Goal: Task Accomplishment & Management: Use online tool/utility

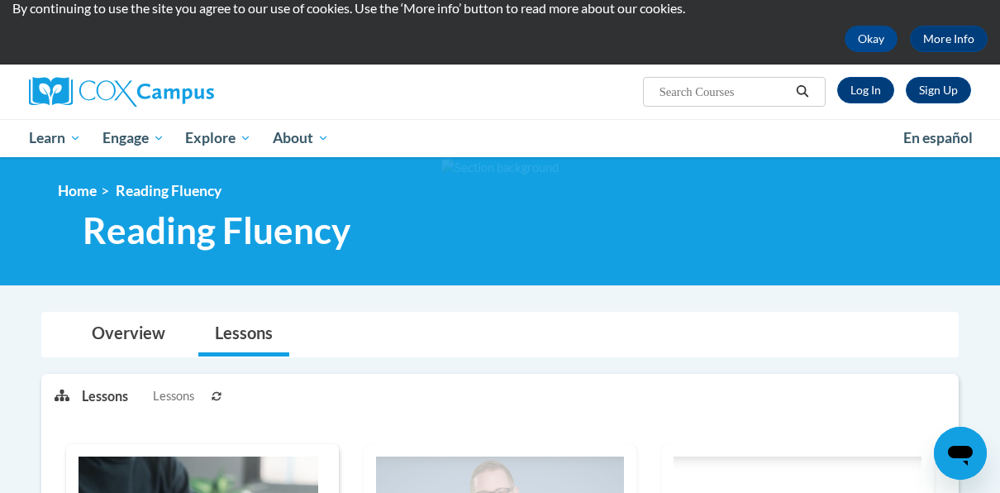
scroll to position [50, 0]
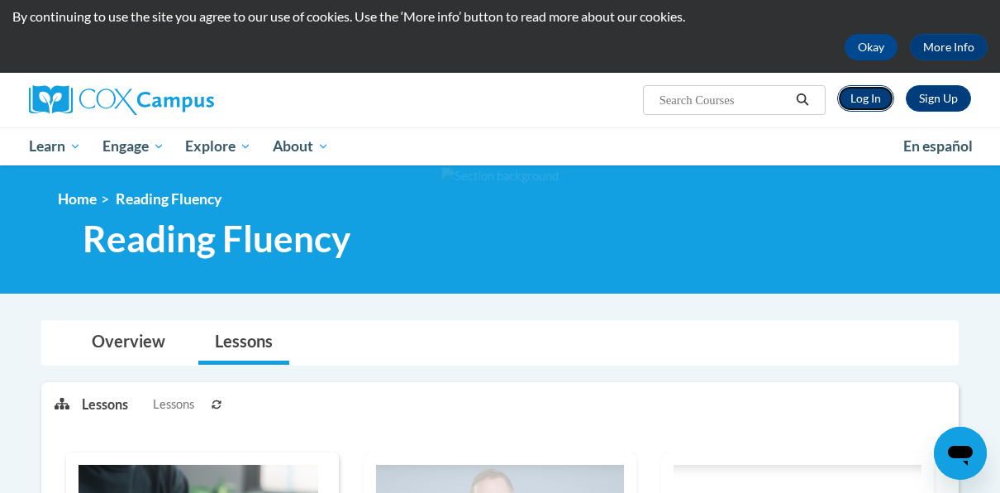
click at [864, 98] on link "Log In" at bounding box center [865, 98] width 57 height 26
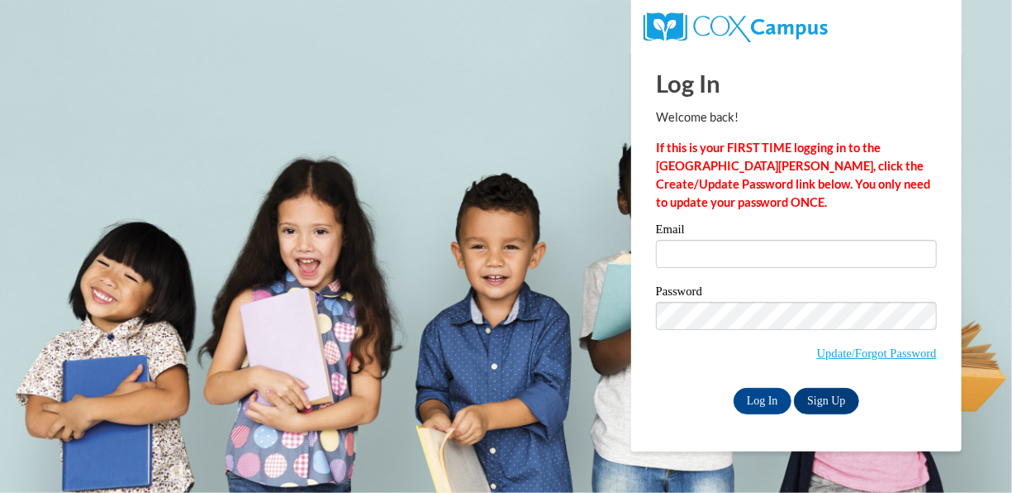
click at [717, 233] on label "Email" at bounding box center [796, 231] width 281 height 17
click at [717, 240] on input "Email" at bounding box center [796, 254] width 281 height 28
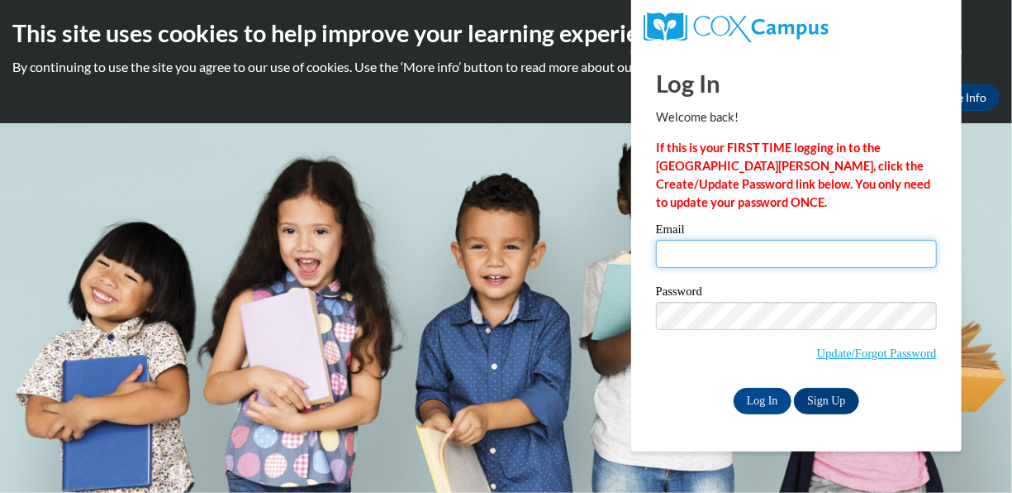
click at [715, 243] on input "Email" at bounding box center [796, 254] width 281 height 28
type input "ACross2@kippatl.org"
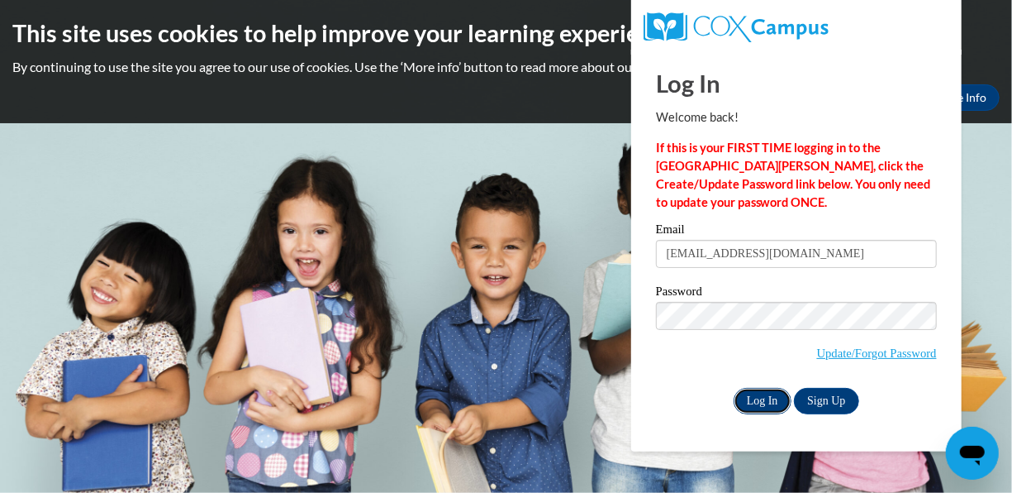
click at [776, 390] on input "Log In" at bounding box center [763, 401] width 58 height 26
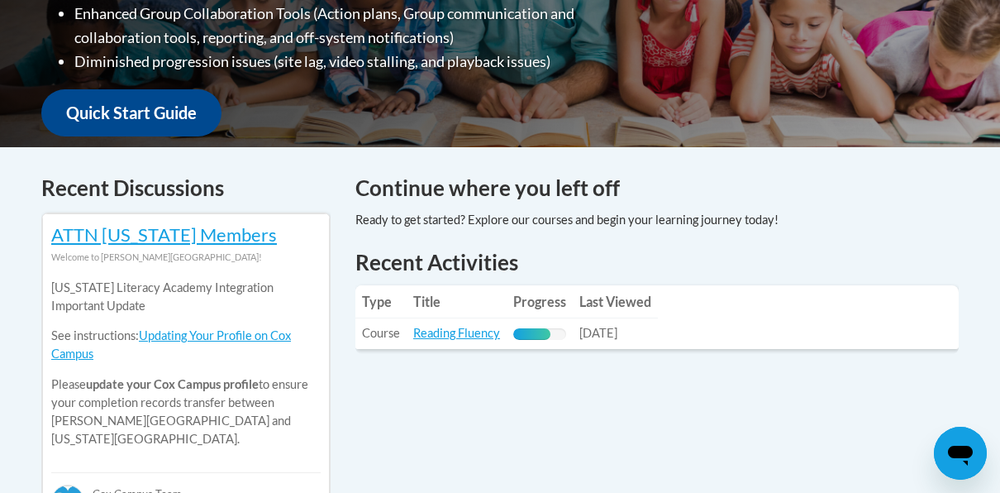
scroll to position [557, 0]
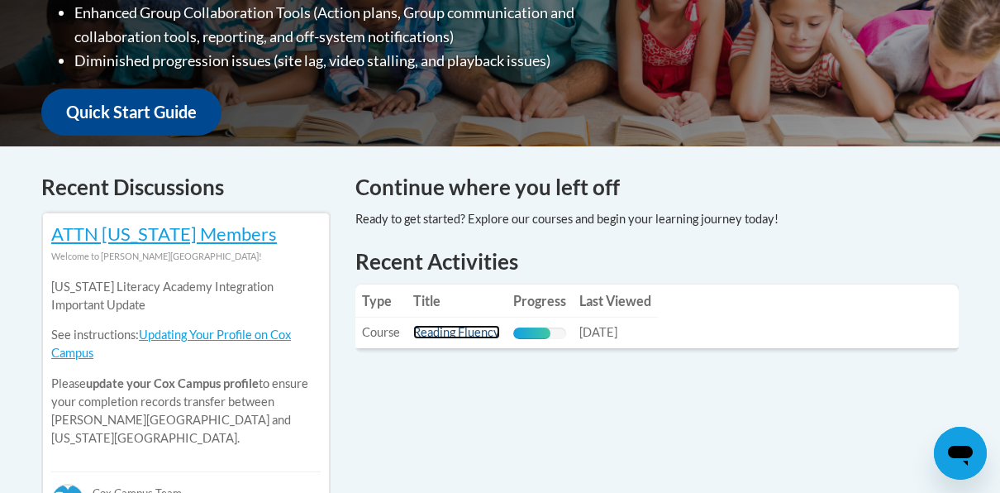
click at [474, 332] on link "Reading Fluency" at bounding box center [456, 332] width 87 height 14
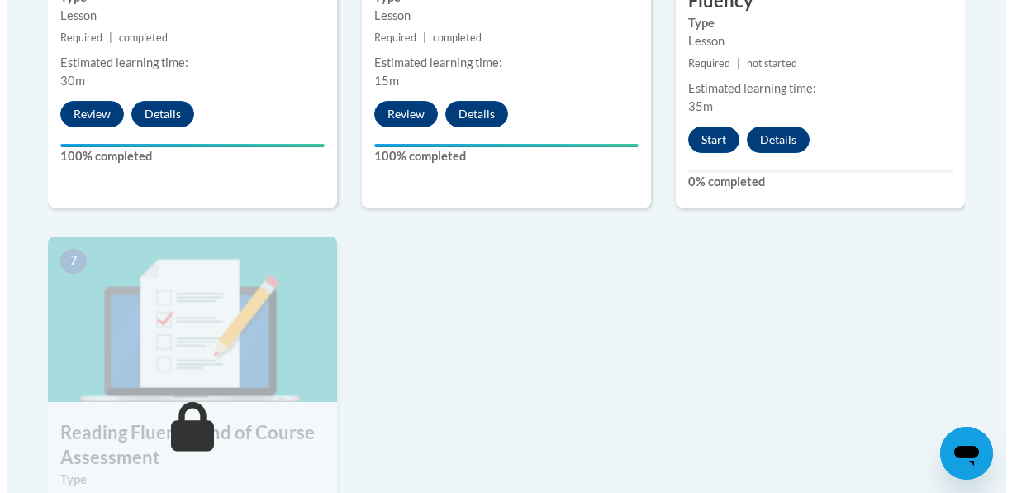
scroll to position [1155, 0]
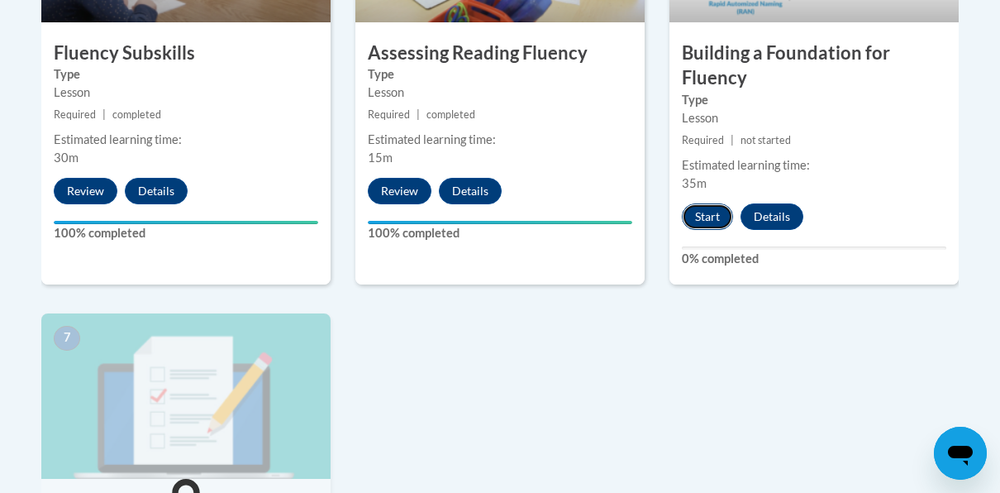
click at [713, 218] on button "Start" at bounding box center [707, 216] width 51 height 26
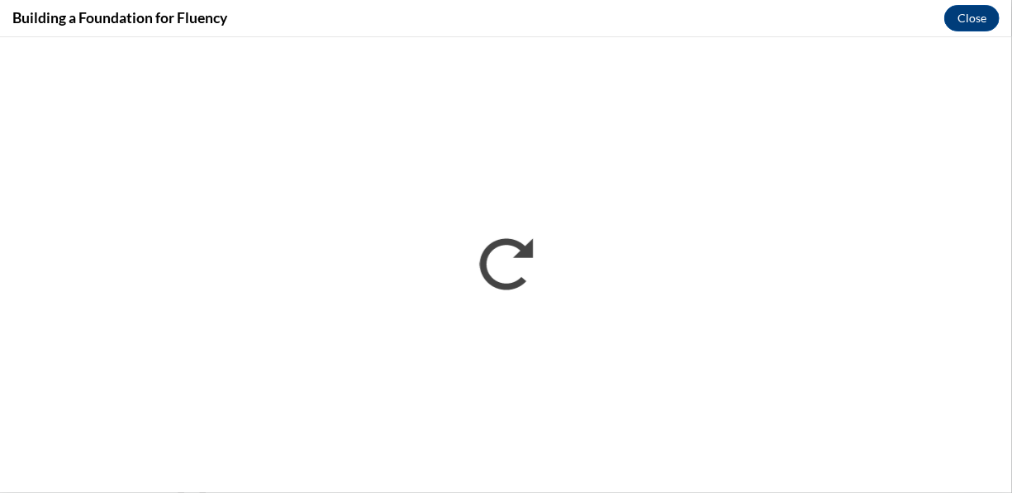
scroll to position [0, 0]
